Goal: Navigation & Orientation: Understand site structure

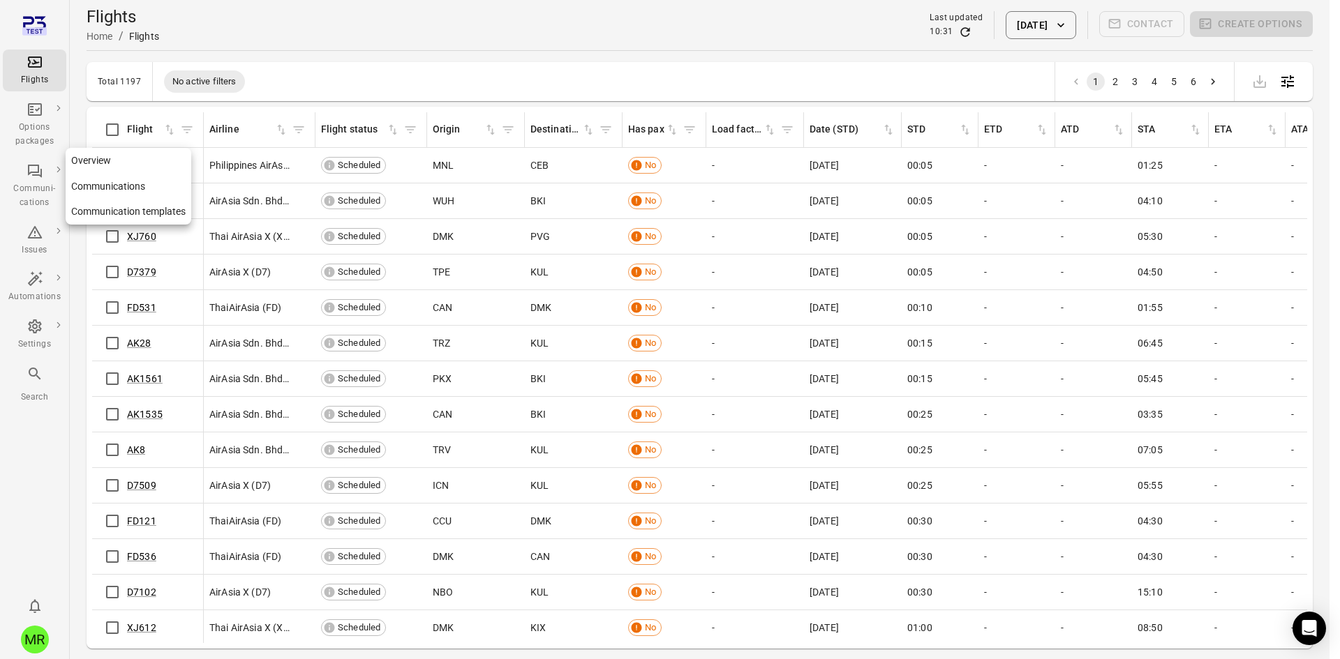
click at [29, 173] on icon "Main navigation" at bounding box center [35, 171] width 14 height 13
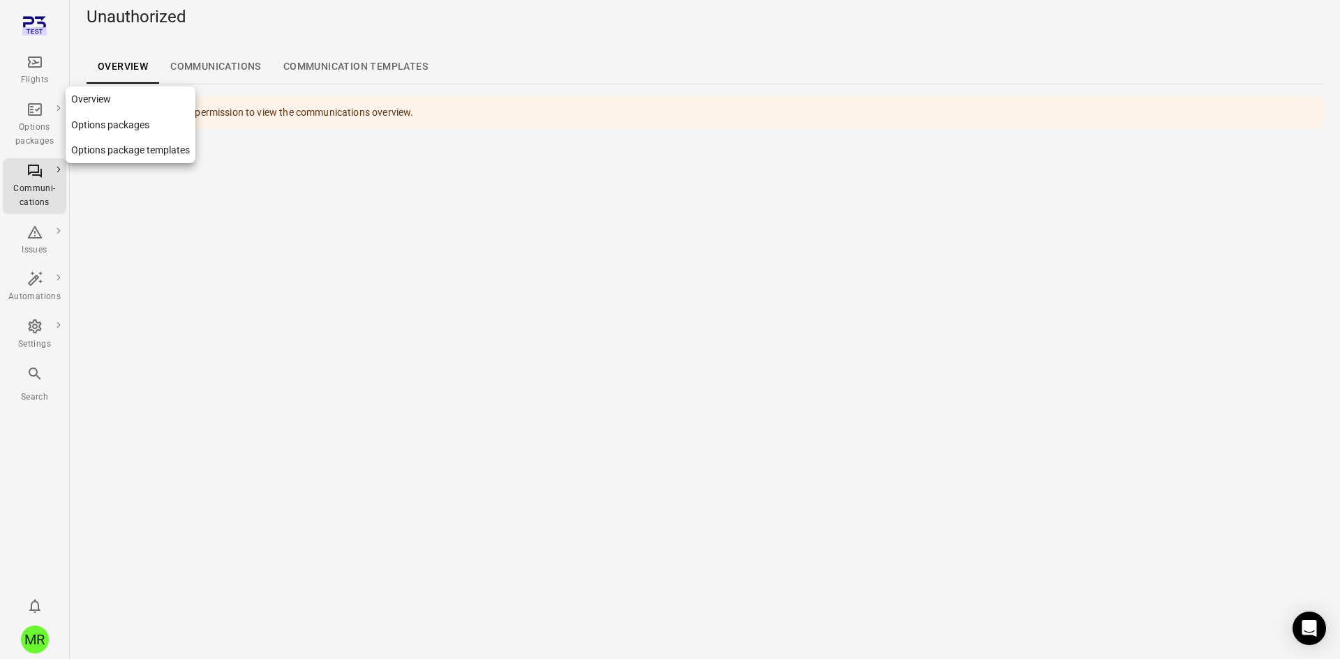
click at [31, 111] on icon "Main navigation" at bounding box center [35, 109] width 17 height 17
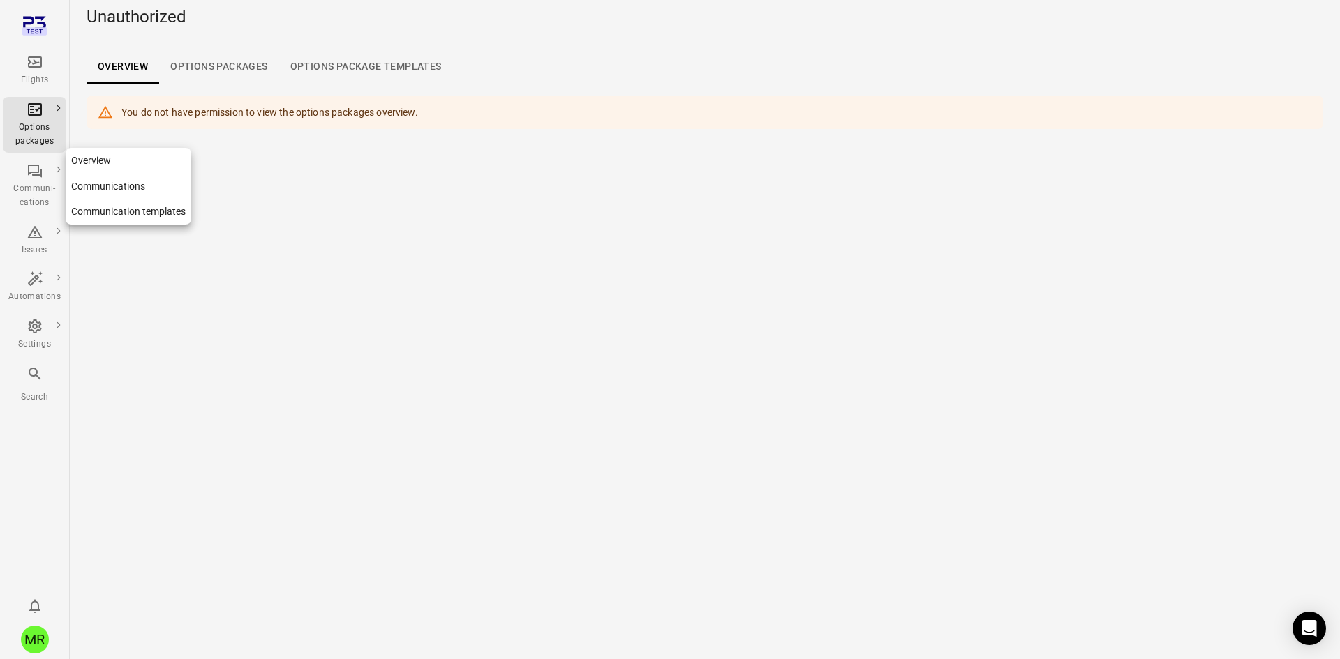
click at [30, 205] on div "Communi-cations" at bounding box center [34, 196] width 52 height 28
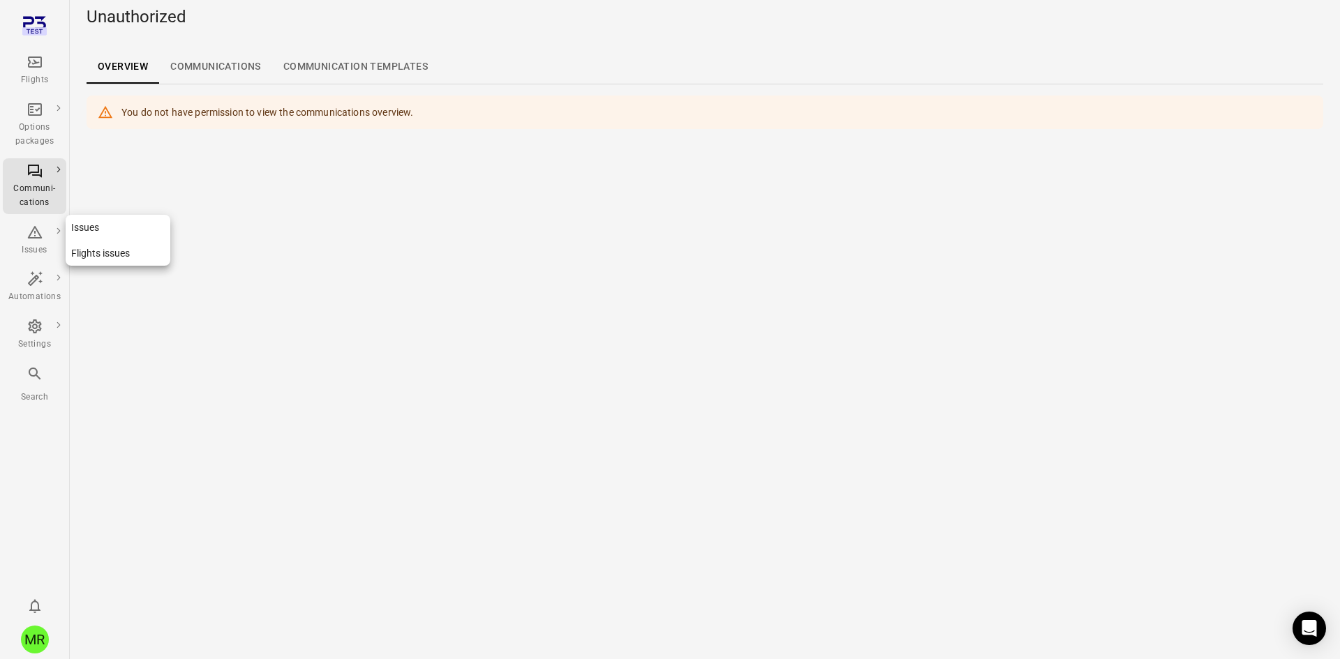
click at [24, 255] on div "Issues" at bounding box center [34, 251] width 52 height 14
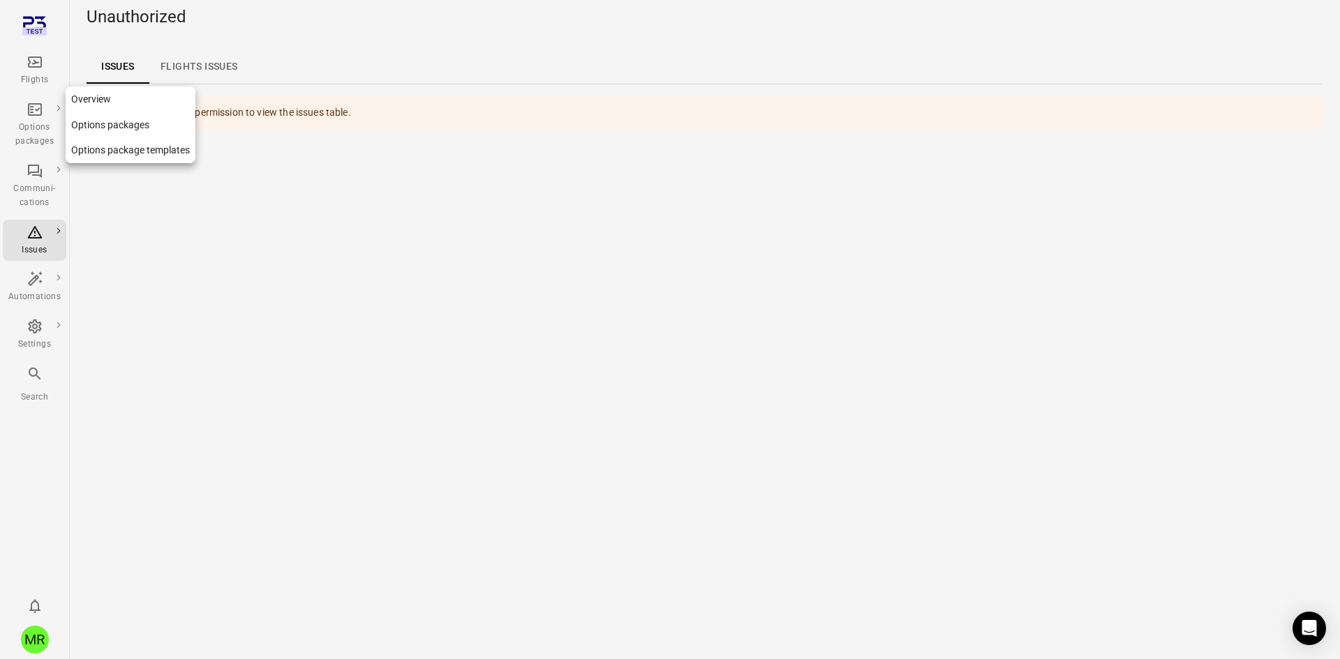
click at [24, 128] on div "Options packages" at bounding box center [34, 135] width 52 height 28
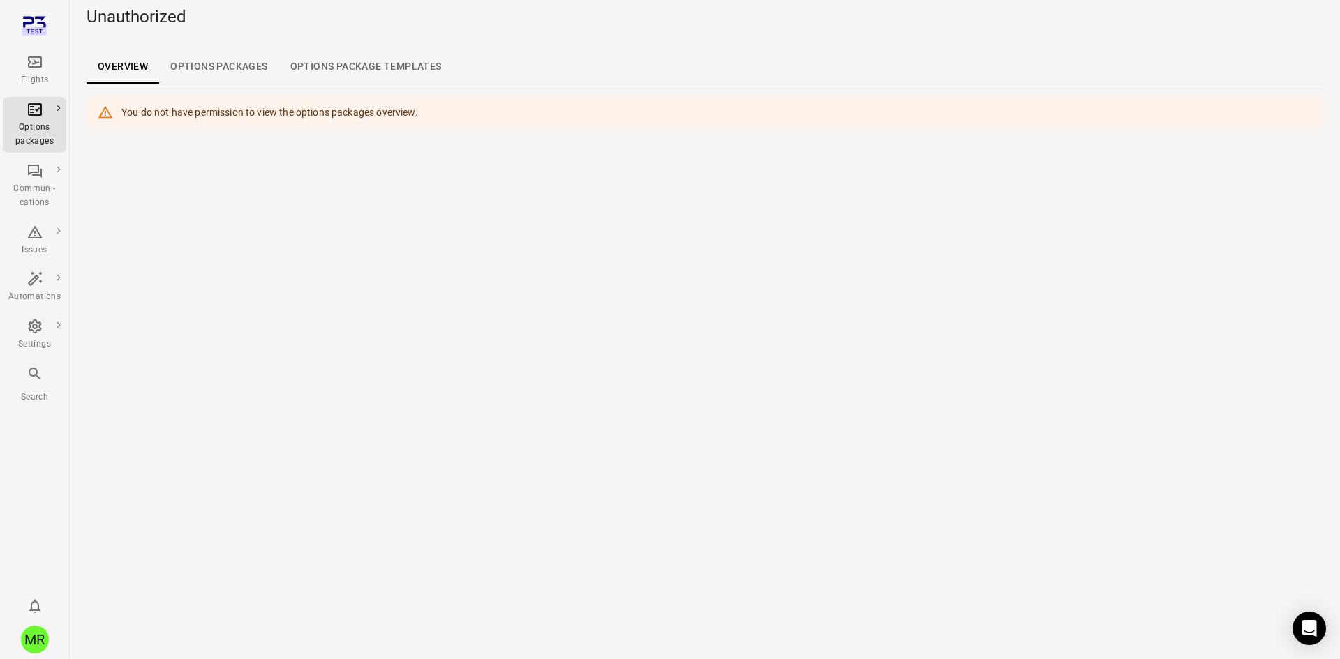
click at [1246, 402] on main "Unauthorized Overview Options packages Options package Templates You do not hav…" at bounding box center [705, 329] width 1270 height 659
